Goal: Task Accomplishment & Management: Use online tool/utility

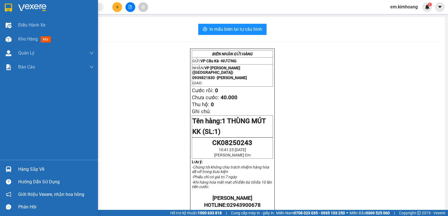
click at [37, 167] on div "Hàng sắp về" at bounding box center [56, 169] width 76 height 8
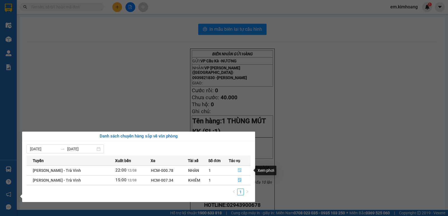
click at [238, 170] on icon "file-done" at bounding box center [239, 171] width 3 height 4
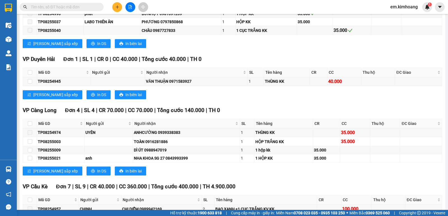
scroll to position [1112, 0]
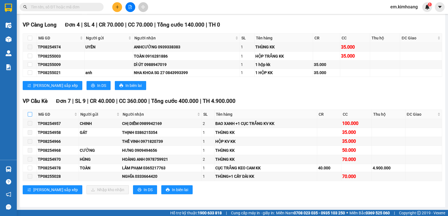
click at [29, 114] on input "checkbox" at bounding box center [30, 114] width 4 height 4
checkbox input "true"
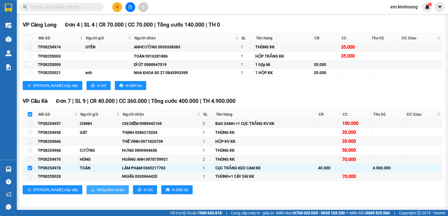
click at [97, 190] on span "Nhập kho nhận" at bounding box center [110, 190] width 27 height 6
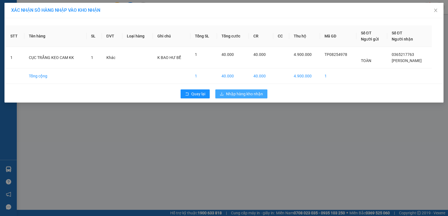
click at [242, 91] on span "Nhập hàng kho nhận" at bounding box center [244, 94] width 37 height 6
